Goal: Transaction & Acquisition: Purchase product/service

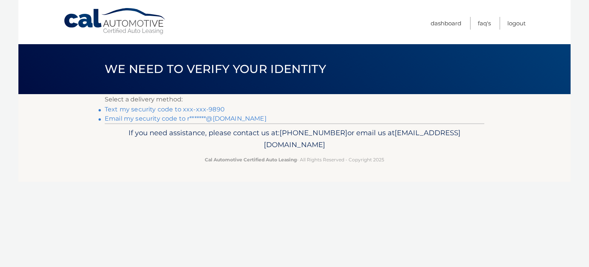
click at [205, 107] on link "Text my security code to xxx-xxx-9890" at bounding box center [165, 109] width 120 height 7
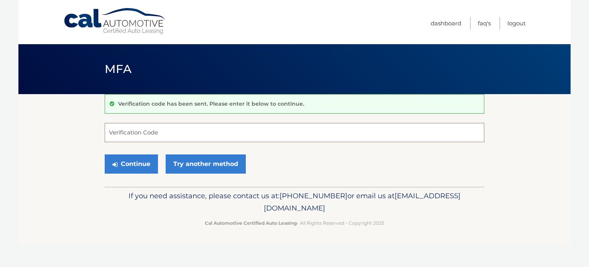
click at [275, 134] on input "Verification Code" at bounding box center [295, 132] width 380 height 19
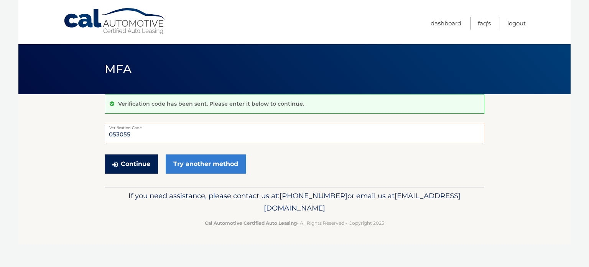
type input "053055"
click at [136, 167] on button "Continue" at bounding box center [131, 163] width 53 height 19
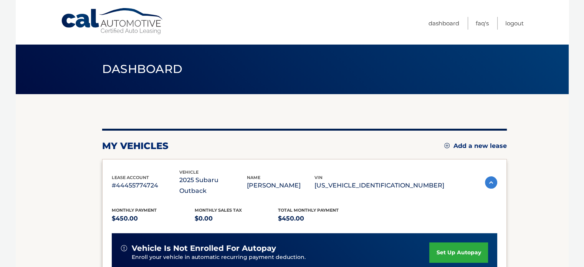
click at [487, 176] on img at bounding box center [491, 182] width 12 height 12
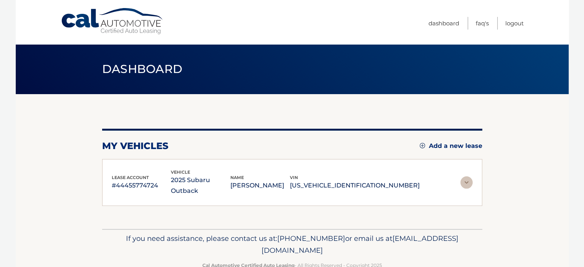
click at [139, 181] on p "#44455774724" at bounding box center [141, 185] width 59 height 11
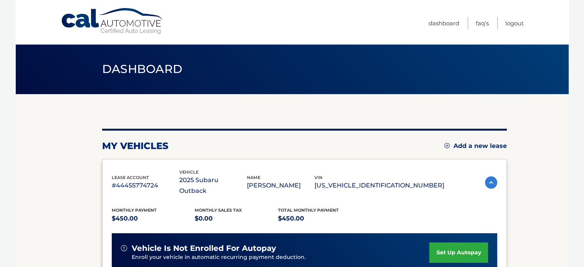
click at [304, 243] on div "vehicle is not enrolled for autopay" at bounding box center [275, 248] width 309 height 10
click at [81, 15] on link "Cal Automotive" at bounding box center [113, 21] width 104 height 27
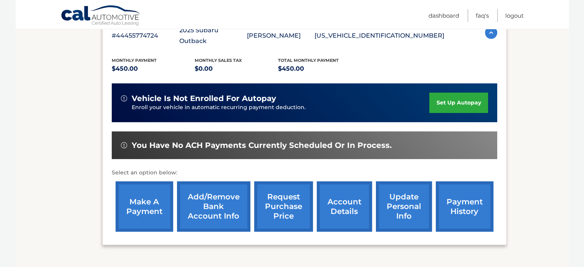
scroll to position [152, 0]
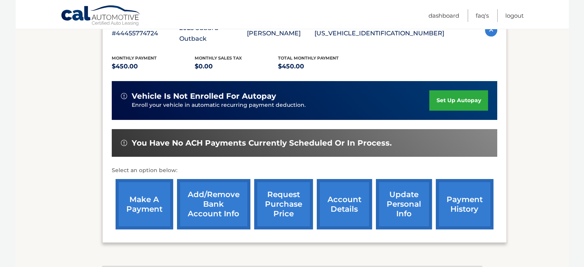
click at [139, 195] on link "make a payment" at bounding box center [144, 204] width 58 height 50
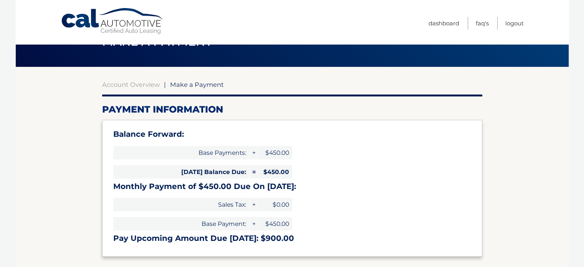
scroll to position [31, 0]
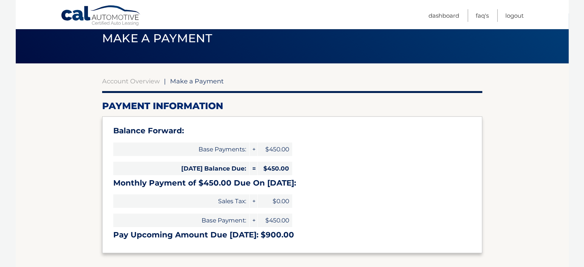
click at [173, 217] on span "Base Payment:" at bounding box center [181, 219] width 136 height 13
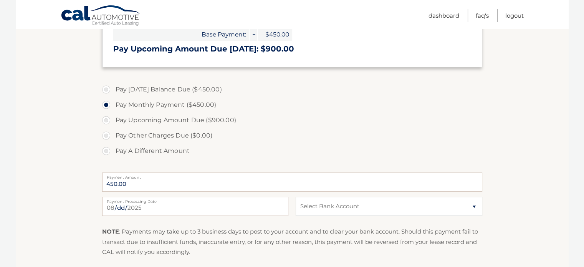
scroll to position [217, 0]
click at [470, 206] on select "Select Bank Account Checking TD BANK NA *****7838 Checking JPMORGAN CHASE BANK,…" at bounding box center [388, 205] width 186 height 19
select select "MDUwNjg2YWQtNzA0ZC00M2FmLWIyMDEtYjg1OTBkOWE3MWFi"
click at [295, 196] on select "Select Bank Account Checking TD BANK NA *****7838 Checking JPMORGAN CHASE BANK,…" at bounding box center [388, 205] width 186 height 19
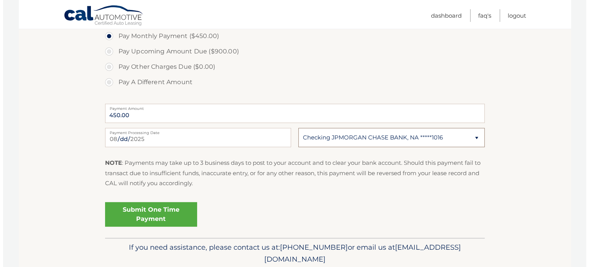
scroll to position [290, 0]
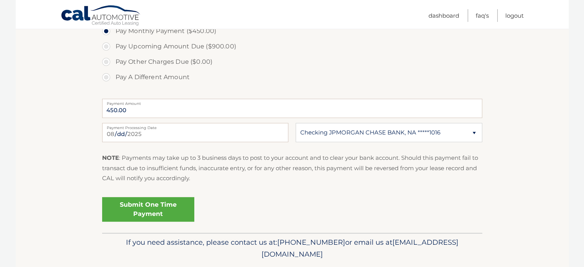
click at [167, 212] on link "Submit One Time Payment" at bounding box center [148, 209] width 92 height 25
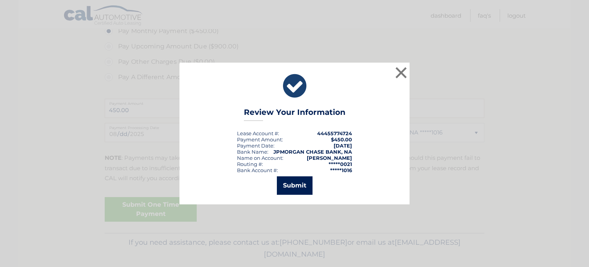
click at [296, 187] on button "Submit" at bounding box center [295, 185] width 36 height 18
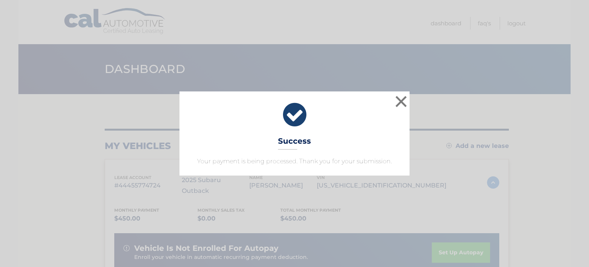
click at [499, 149] on div "× Success Your payment is being processed. Thank you for your submission." at bounding box center [294, 133] width 583 height 84
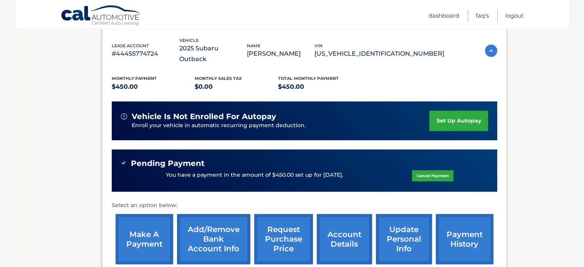
scroll to position [132, 0]
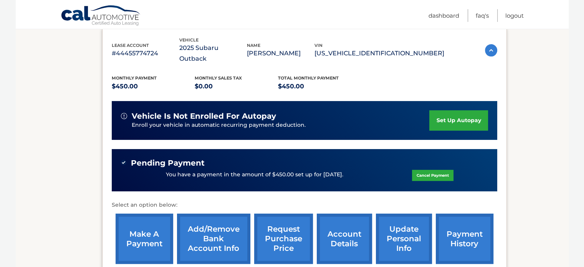
click at [460, 227] on link "payment history" at bounding box center [465, 238] width 58 height 50
click at [540, 173] on section "my vehicles Add a new lease lease account #44455774724 vehicle 2025 Subaru Outb…" at bounding box center [292, 131] width 553 height 338
click at [520, 13] on link "Logout" at bounding box center [514, 15] width 18 height 13
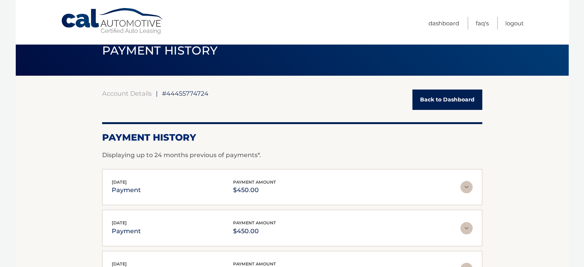
scroll to position [17, 0]
